Goal: Information Seeking & Learning: Find specific fact

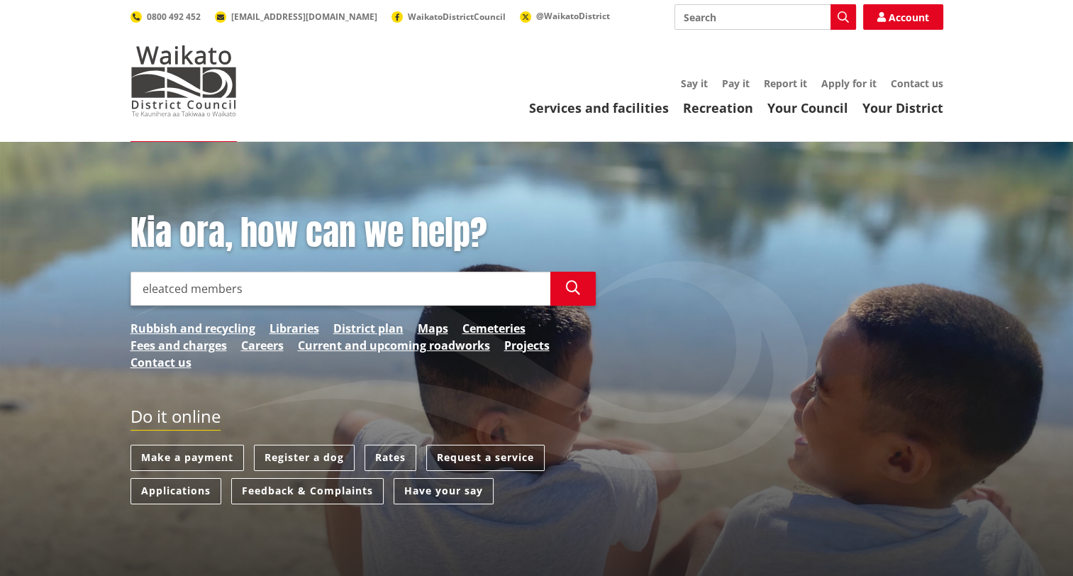
click at [170, 291] on input "eleatced members" at bounding box center [340, 289] width 420 height 34
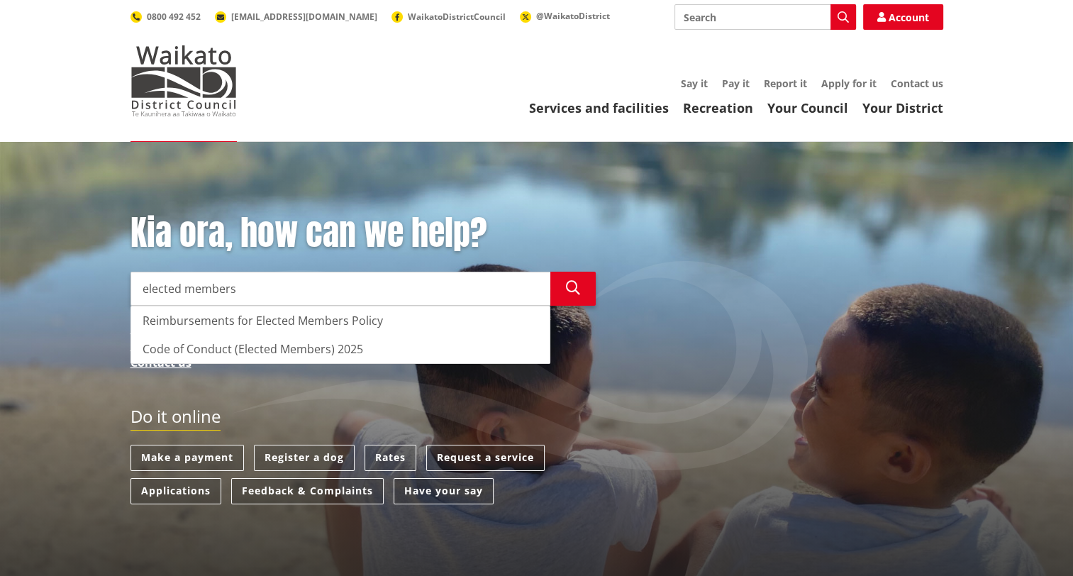
type input "elected members"
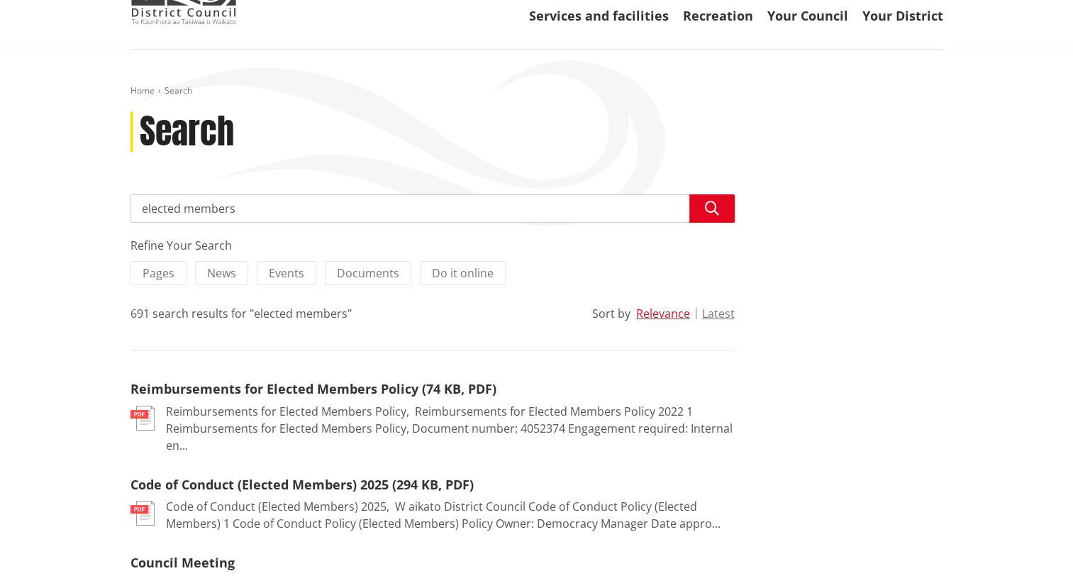
scroll to position [284, 0]
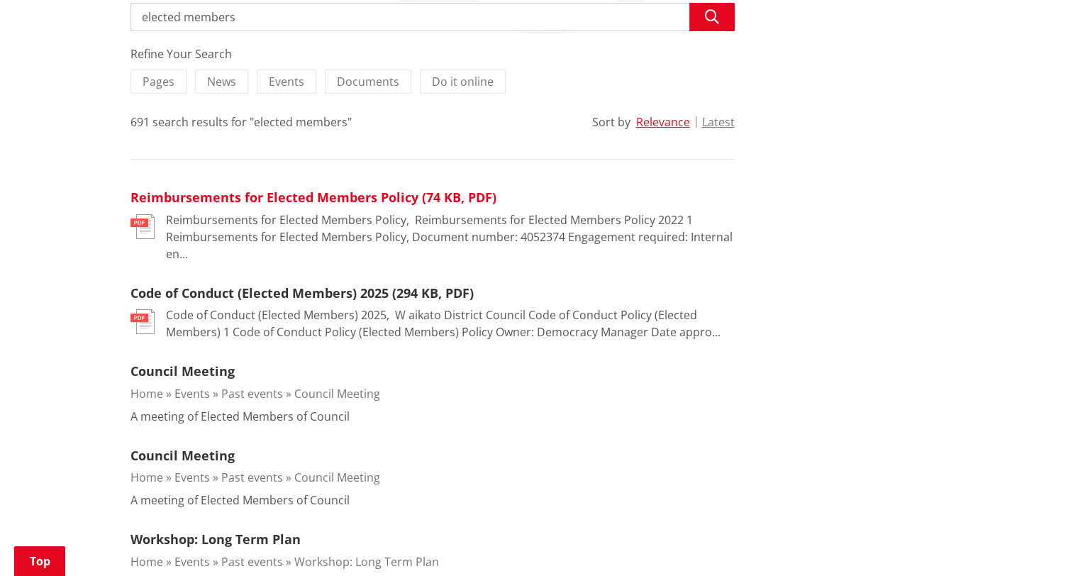
click at [272, 193] on link "Reimbursements for Elected Members Policy (74 KB, PDF)" at bounding box center [313, 197] width 366 height 17
